Goal: Task Accomplishment & Management: Manage account settings

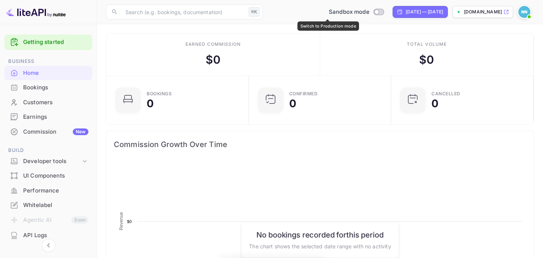
scroll to position [116, 132]
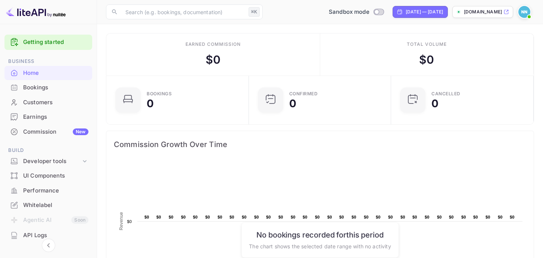
click at [63, 72] on div "Home" at bounding box center [55, 73] width 65 height 9
click at [521, 14] on img at bounding box center [524, 12] width 12 height 12
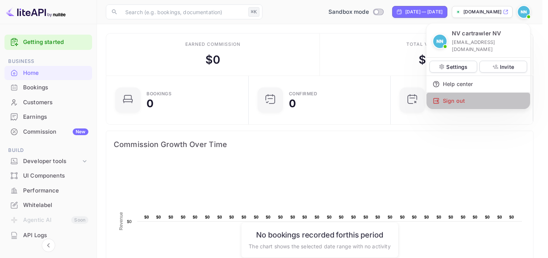
click at [461, 93] on div "Sign out" at bounding box center [479, 101] width 104 height 16
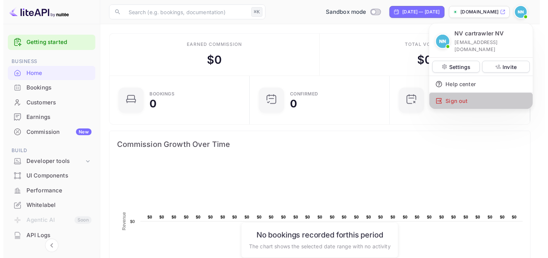
scroll to position [6, 6]
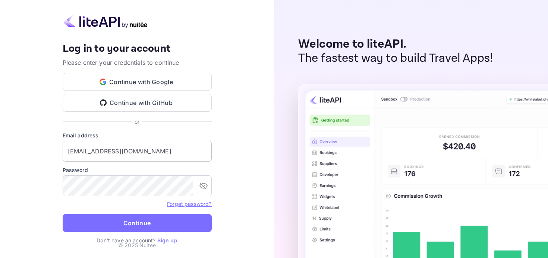
click at [179, 145] on input "[EMAIL_ADDRESS][DOMAIN_NAME]" at bounding box center [137, 151] width 149 height 21
click at [169, 156] on input "[EMAIL_ADDRESS][DOMAIN_NAME]" at bounding box center [137, 151] width 149 height 21
type input "[EMAIL_ADDRESS][DOMAIN_NAME]"
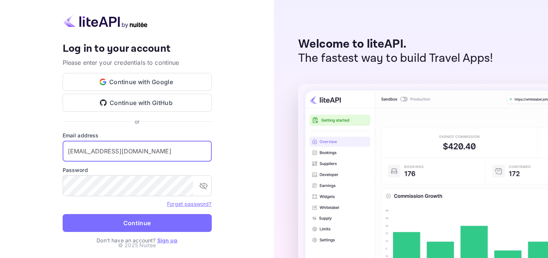
click at [63, 214] on button "Continue" at bounding box center [137, 223] width 149 height 18
click at [141, 244] on p "© 2025 Nuitee" at bounding box center [137, 245] width 38 height 8
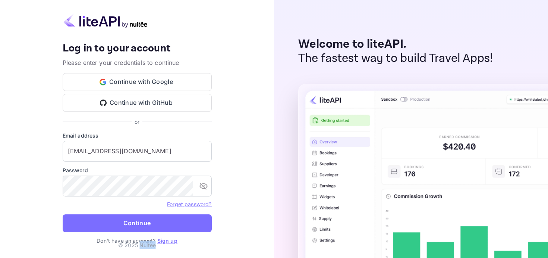
click at [141, 244] on p "© 2025 Nuitee" at bounding box center [137, 245] width 38 height 8
copy p "© 2025 Nuitee"
click at [100, 240] on p "Don't have an account? Sign up" at bounding box center [137, 241] width 149 height 8
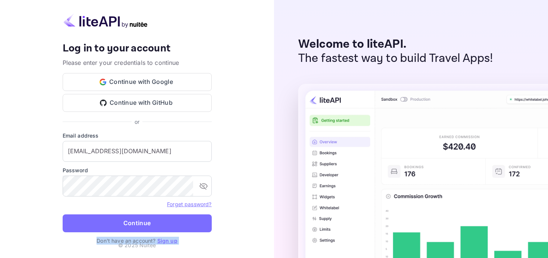
click at [100, 240] on p "Don't have an account? Sign up" at bounding box center [137, 241] width 149 height 8
copy p "Don't have an account? Sign up"
drag, startPoint x: 241, startPoint y: 60, endPoint x: 198, endPoint y: 14, distance: 62.6
click at [240, 60] on div "Your account has been created successfully, a confirmation link has been sent t…" at bounding box center [137, 129] width 274 height 258
